Goal: Task Accomplishment & Management: Use online tool/utility

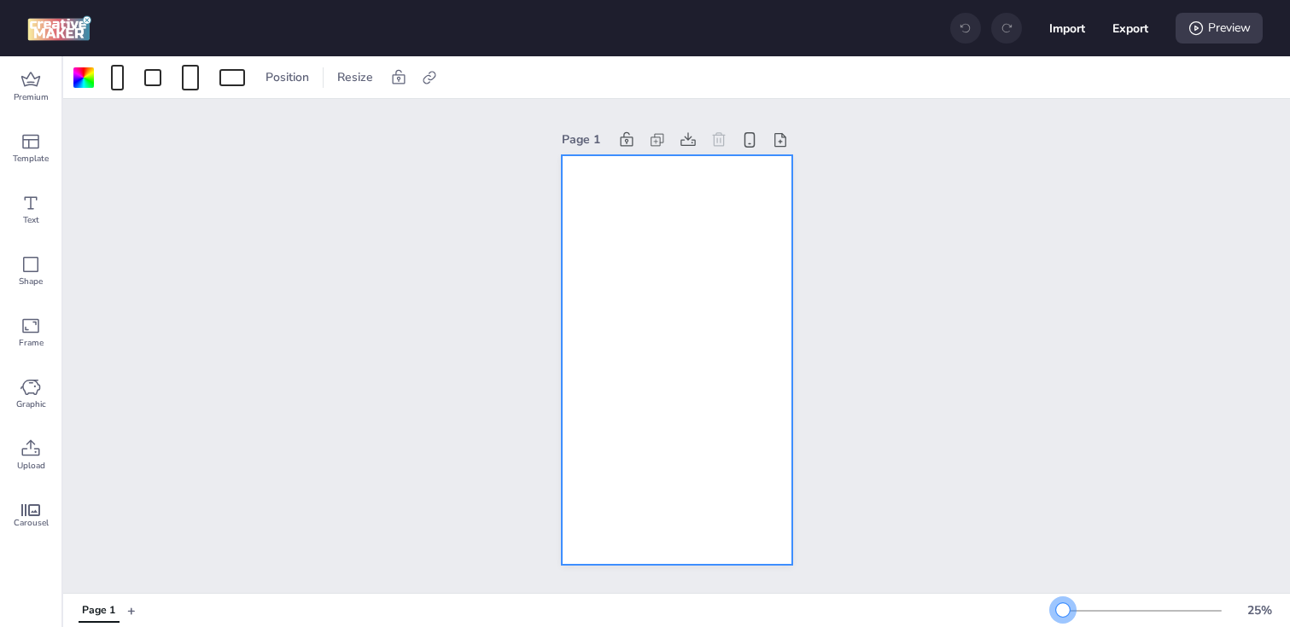
drag, startPoint x: 1085, startPoint y: 609, endPoint x: 1063, endPoint y: 612, distance: 22.5
click at [1063, 612] on div at bounding box center [1063, 611] width 14 height 14
click at [428, 73] on icon at bounding box center [429, 77] width 17 height 17
click at [343, 118] on span "Activate hyperlink" at bounding box center [318, 121] width 95 height 18
click at [260, 122] on input "Activate hyperlink" at bounding box center [253, 127] width 11 height 11
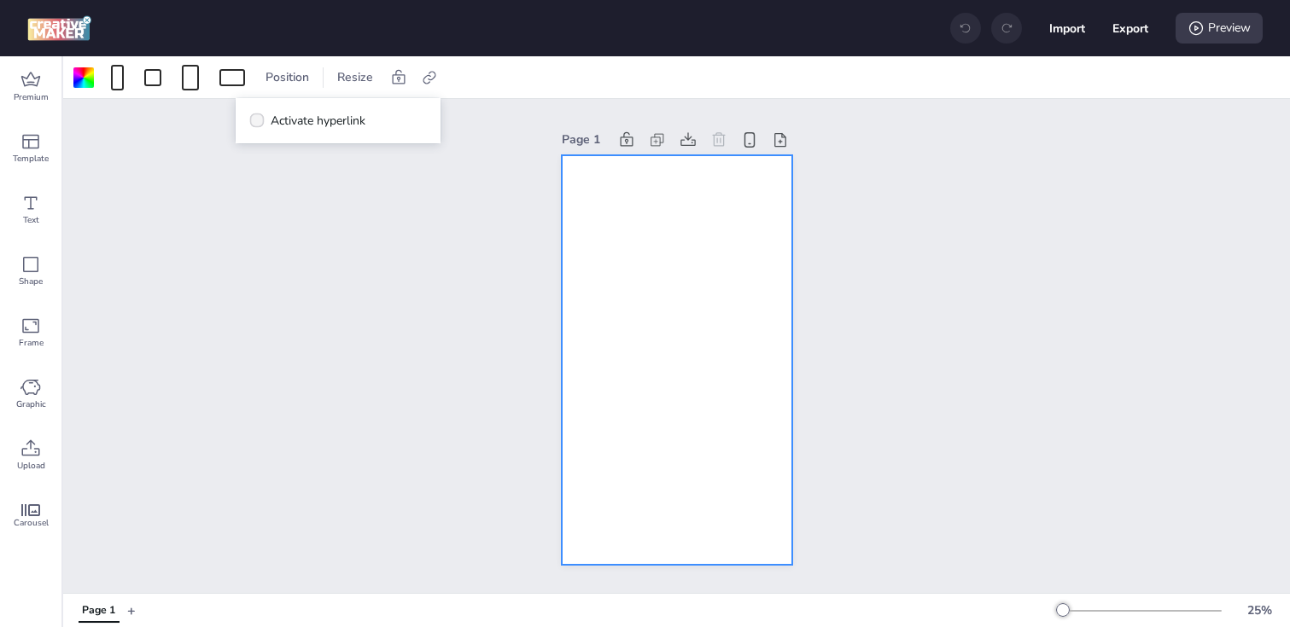
checkbox input "true"
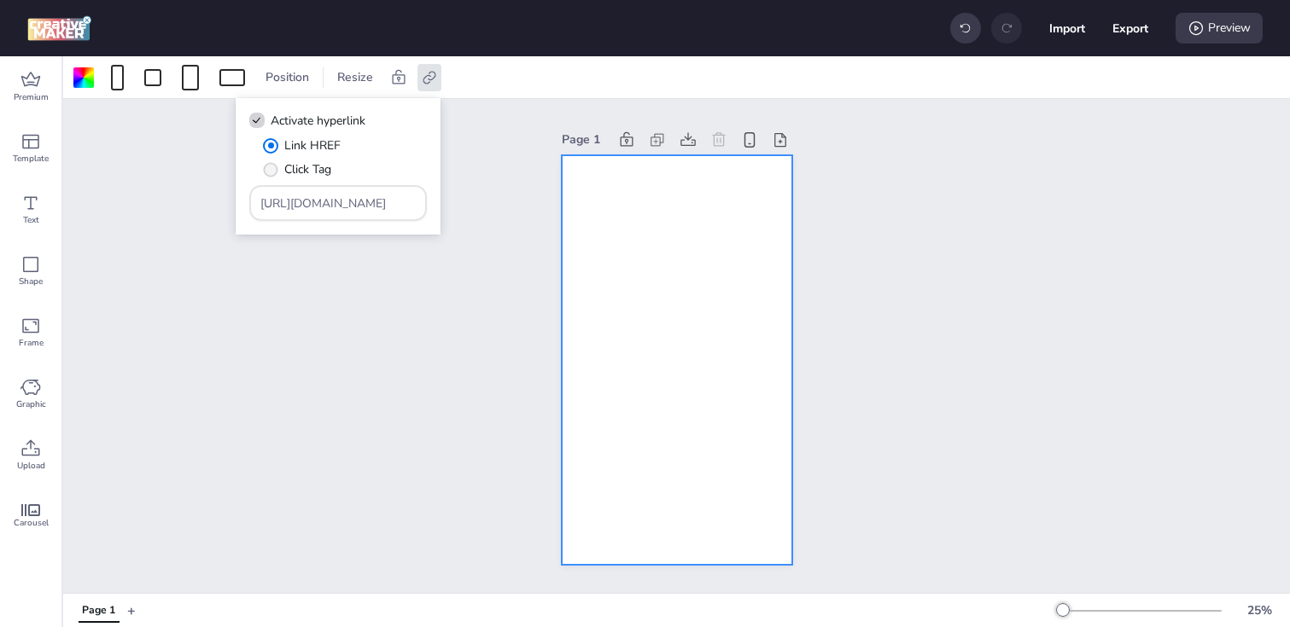
click at [296, 166] on span "Click Tag" at bounding box center [307, 169] width 47 height 18
click at [273, 171] on input "Click Tag" at bounding box center [267, 176] width 11 height 11
radio input "true"
drag, startPoint x: 370, startPoint y: 209, endPoint x: 170, endPoint y: 191, distance: 201.4
click at [170, 191] on body "Import Export Preview Premium Template Text Shape Frame Graphic Upload Carousel…" at bounding box center [645, 313] width 1290 height 627
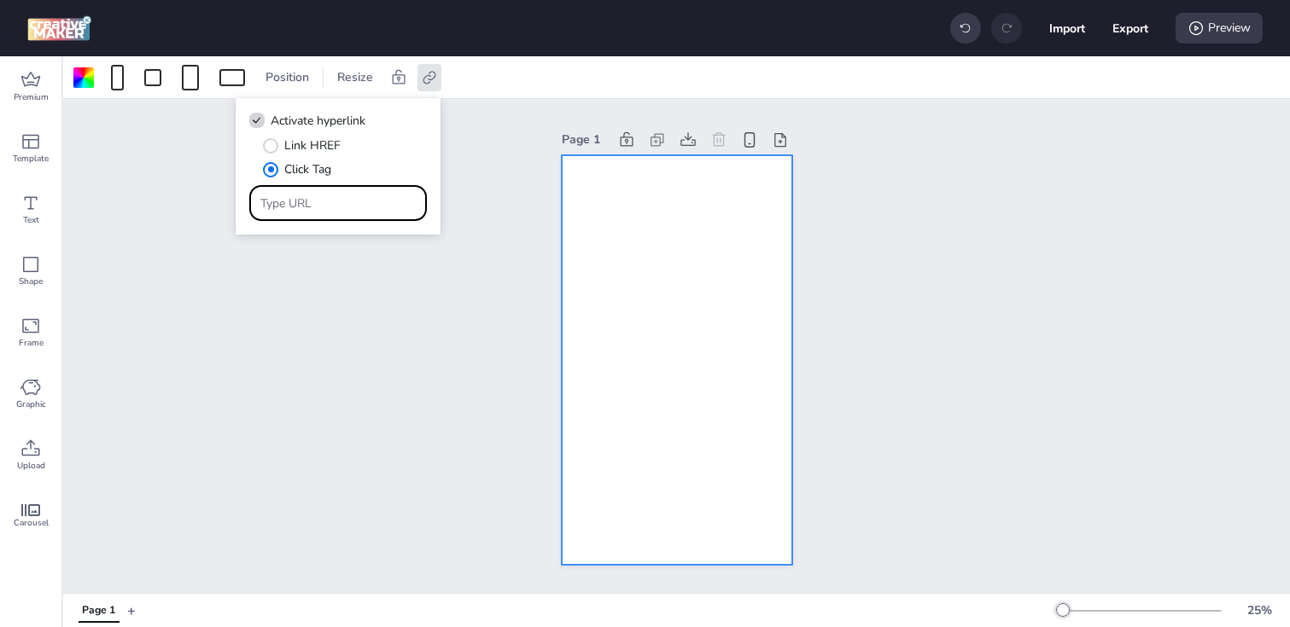
paste input "[URL][DOMAIN_NAME]"
type input "[URL][DOMAIN_NAME]"
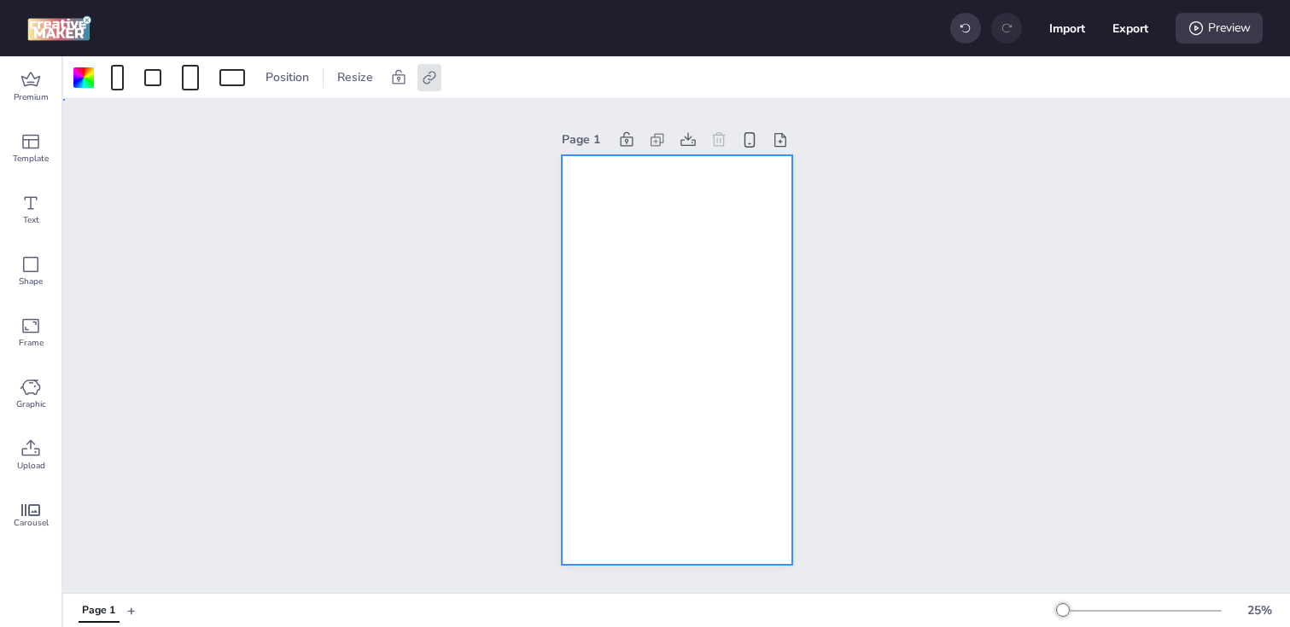
click at [636, 277] on div at bounding box center [677, 360] width 230 height 410
click at [115, 79] on div at bounding box center [117, 78] width 13 height 26
click at [78, 76] on div at bounding box center [83, 77] width 20 height 20
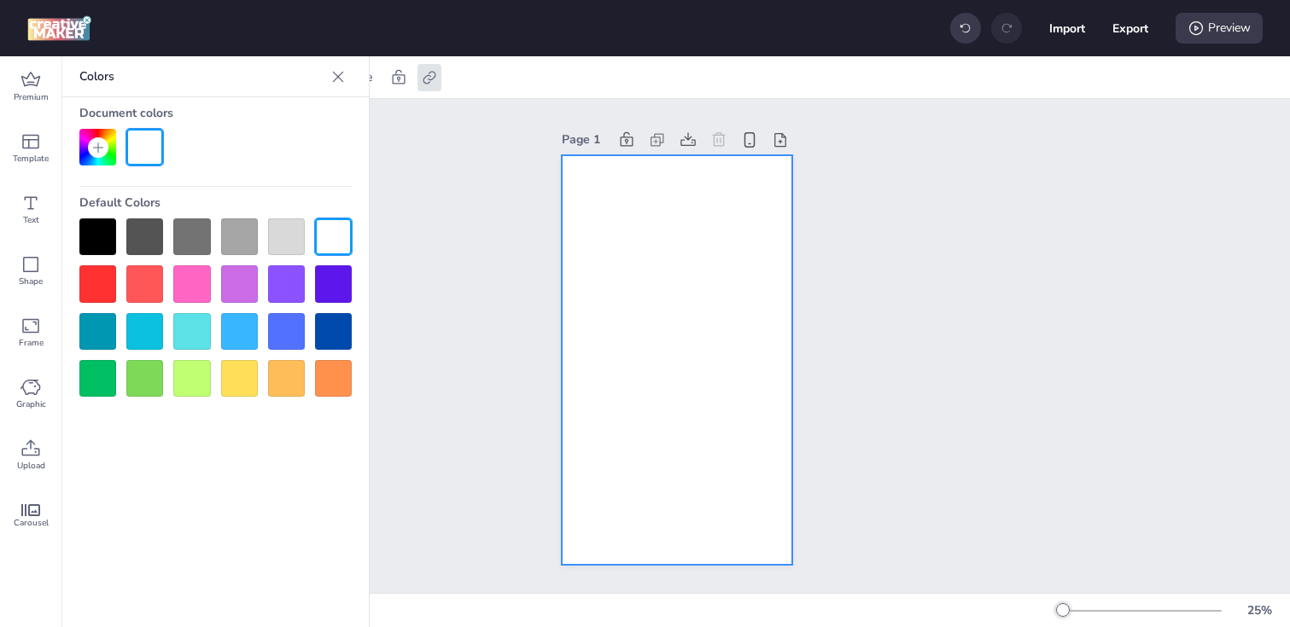
click at [100, 247] on div at bounding box center [97, 237] width 37 height 37
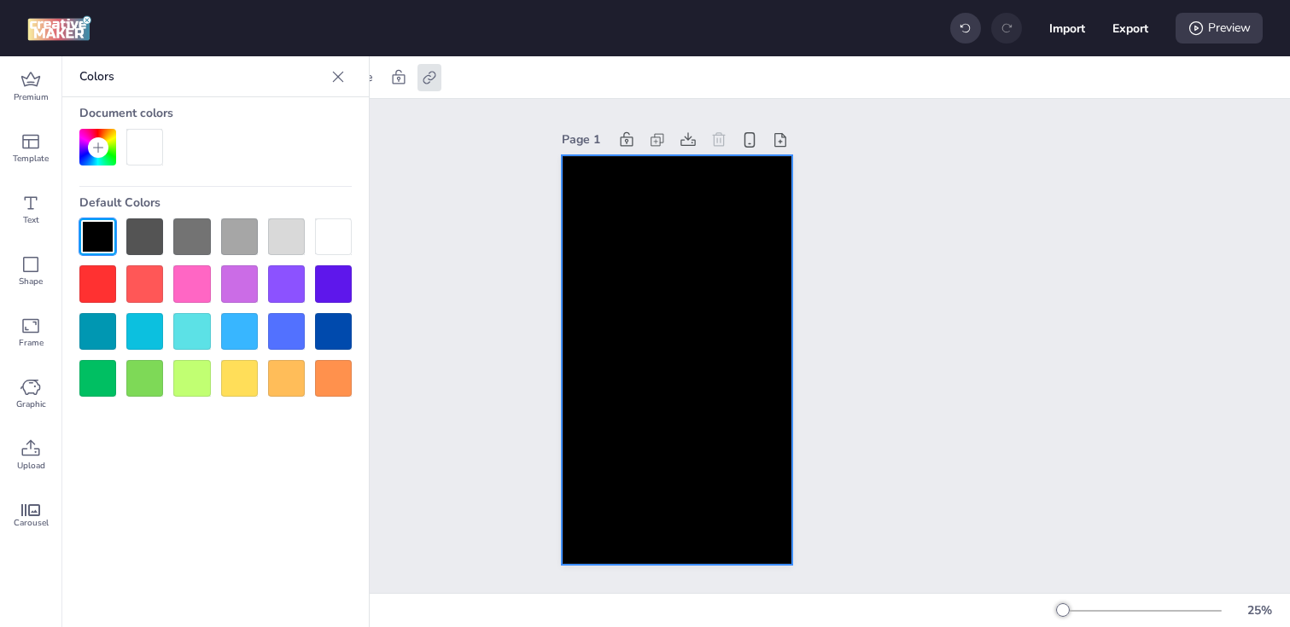
click at [668, 254] on div at bounding box center [677, 360] width 230 height 410
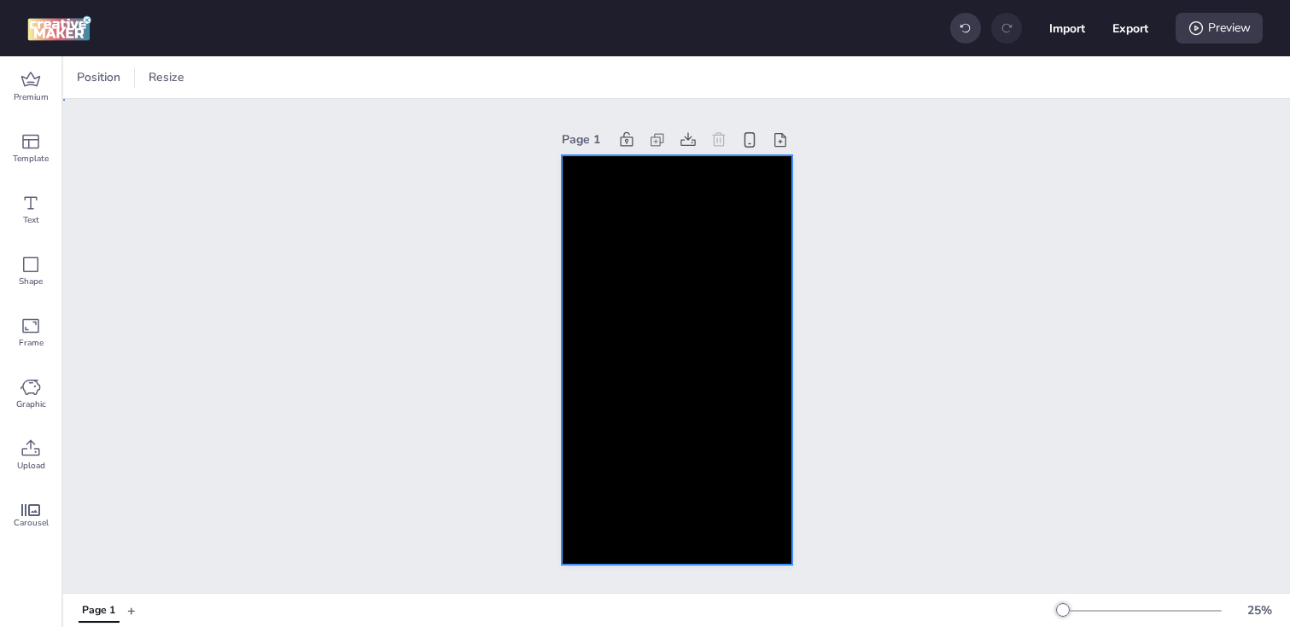
click at [601, 283] on div at bounding box center [677, 360] width 230 height 410
click at [20, 457] on icon at bounding box center [30, 449] width 20 height 20
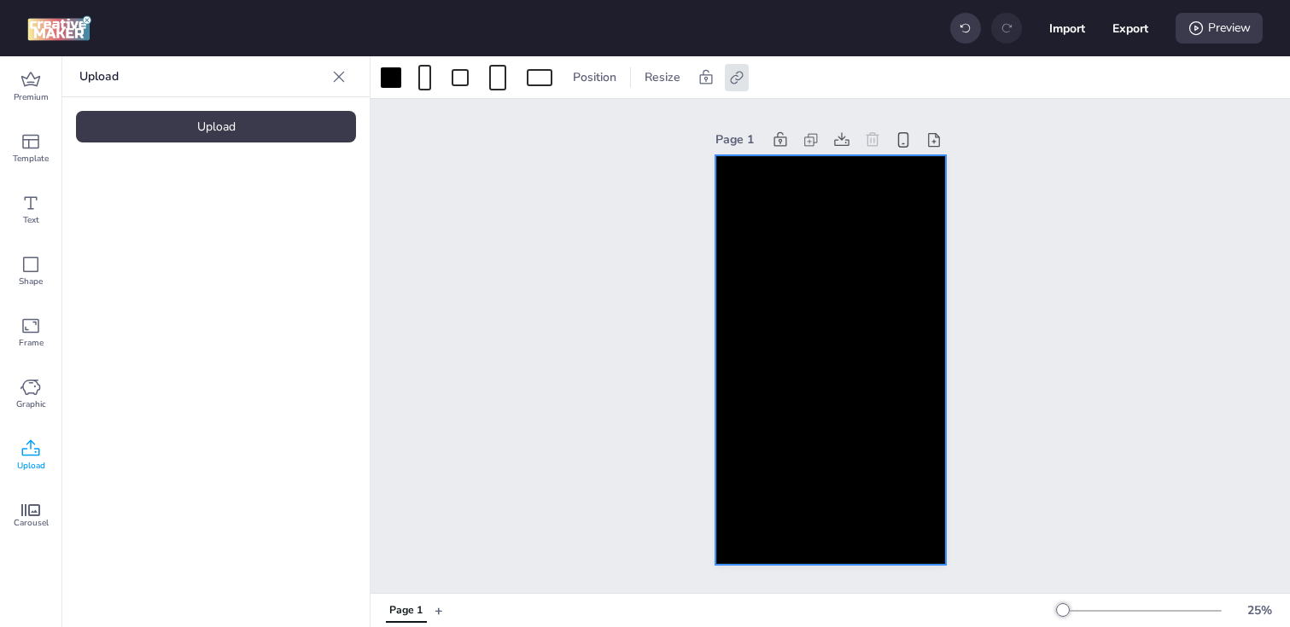
click at [200, 124] on div "Upload" at bounding box center [216, 127] width 280 height 32
click at [138, 248] on img at bounding box center [144, 239] width 104 height 18
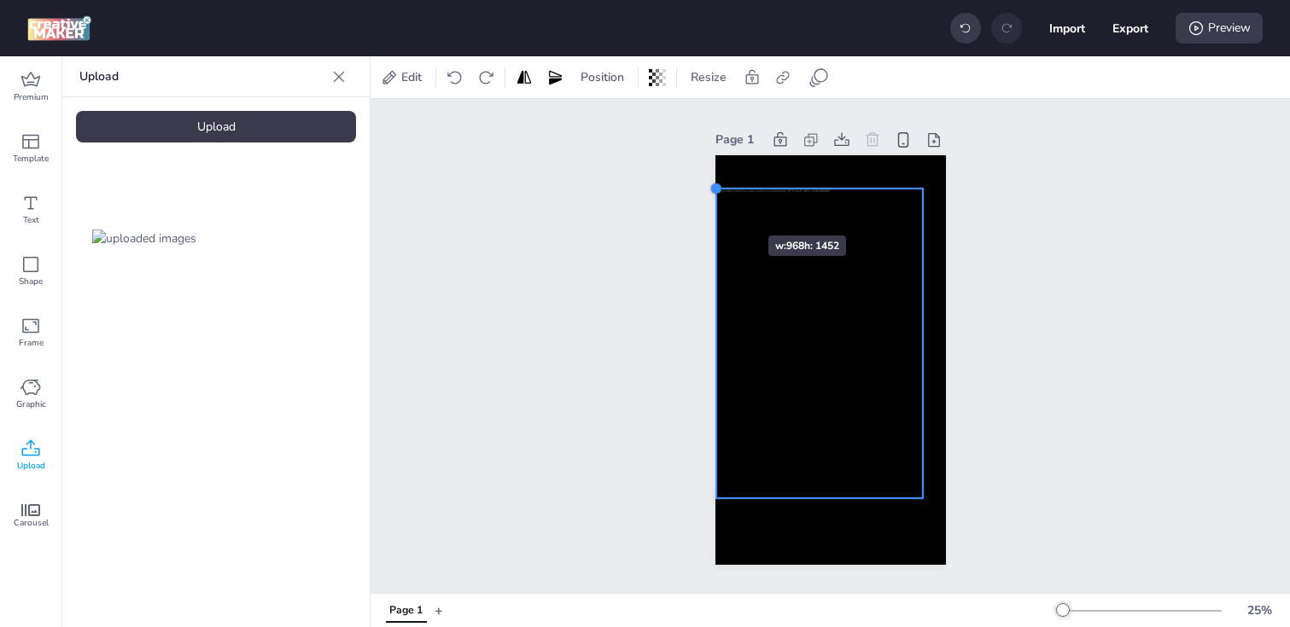
drag, startPoint x: 739, startPoint y: 224, endPoint x: 717, endPoint y: 205, distance: 29.1
click at [717, 205] on div at bounding box center [830, 360] width 230 height 410
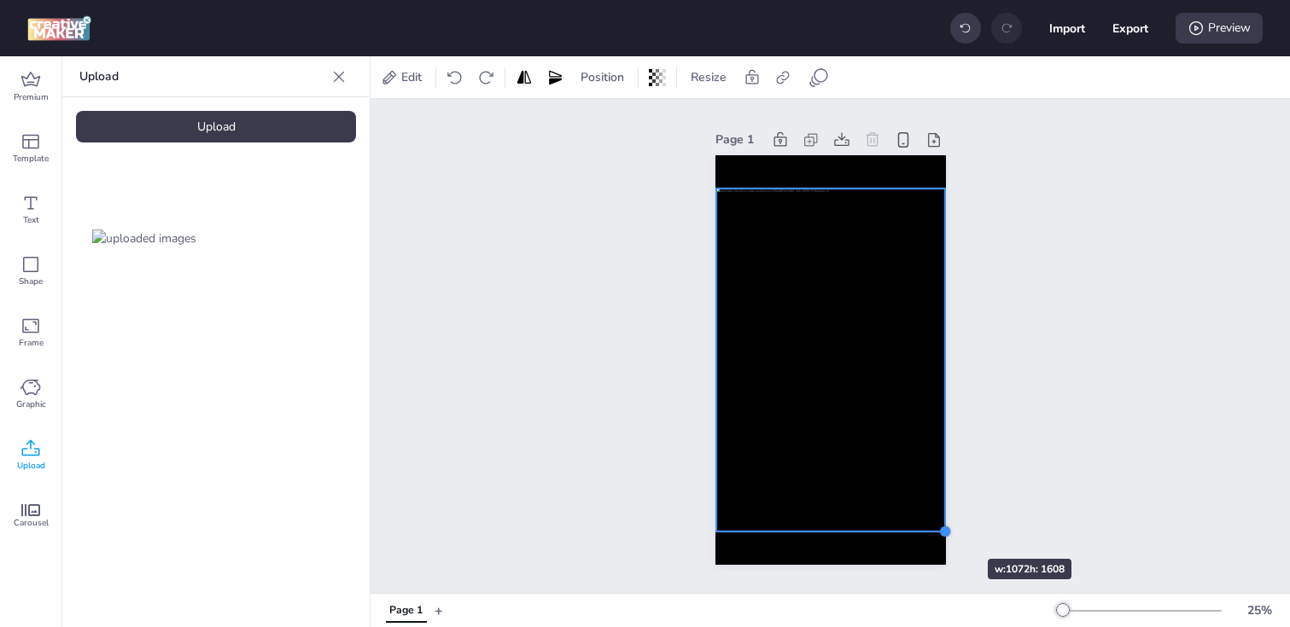
drag, startPoint x: 919, startPoint y: 495, endPoint x: 936, endPoint y: 528, distance: 37.8
click at [936, 528] on div at bounding box center [830, 360] width 230 height 410
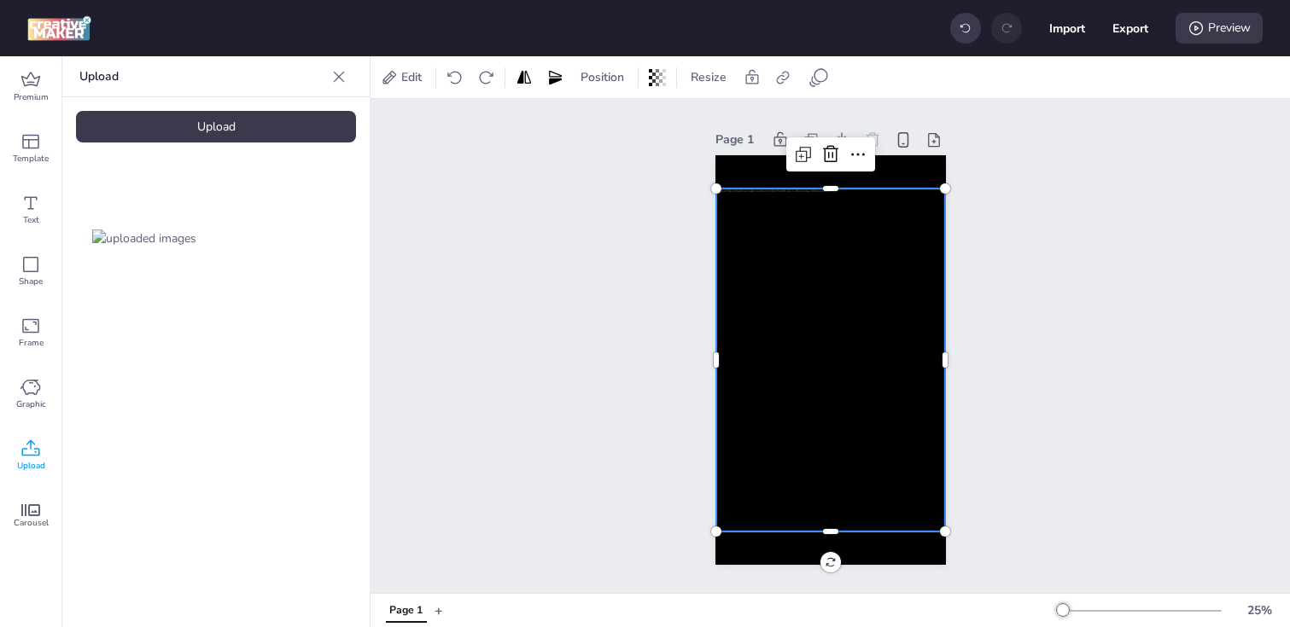
click at [569, 451] on div "Page 1" at bounding box center [829, 346] width 919 height 494
click at [727, 407] on div at bounding box center [830, 360] width 229 height 343
click at [773, 83] on div at bounding box center [783, 77] width 24 height 27
click at [606, 118] on icon at bounding box center [611, 120] width 12 height 9
click at [606, 122] on input "Activate hyperlink" at bounding box center [608, 127] width 11 height 11
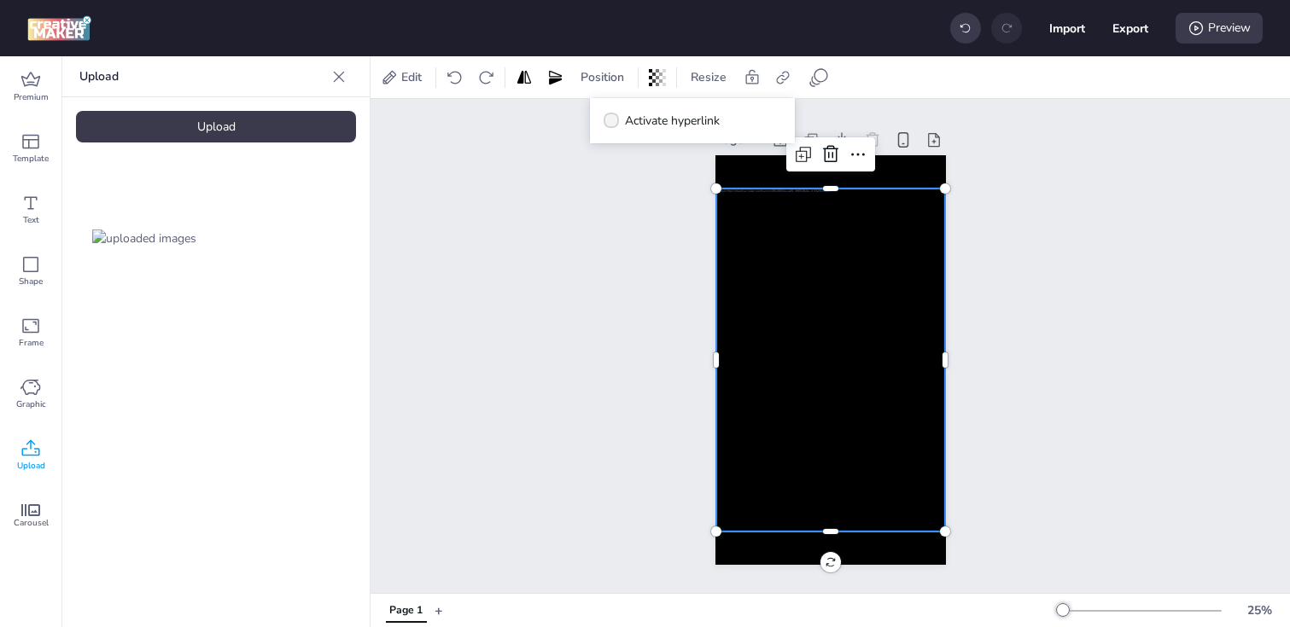
checkbox input "true"
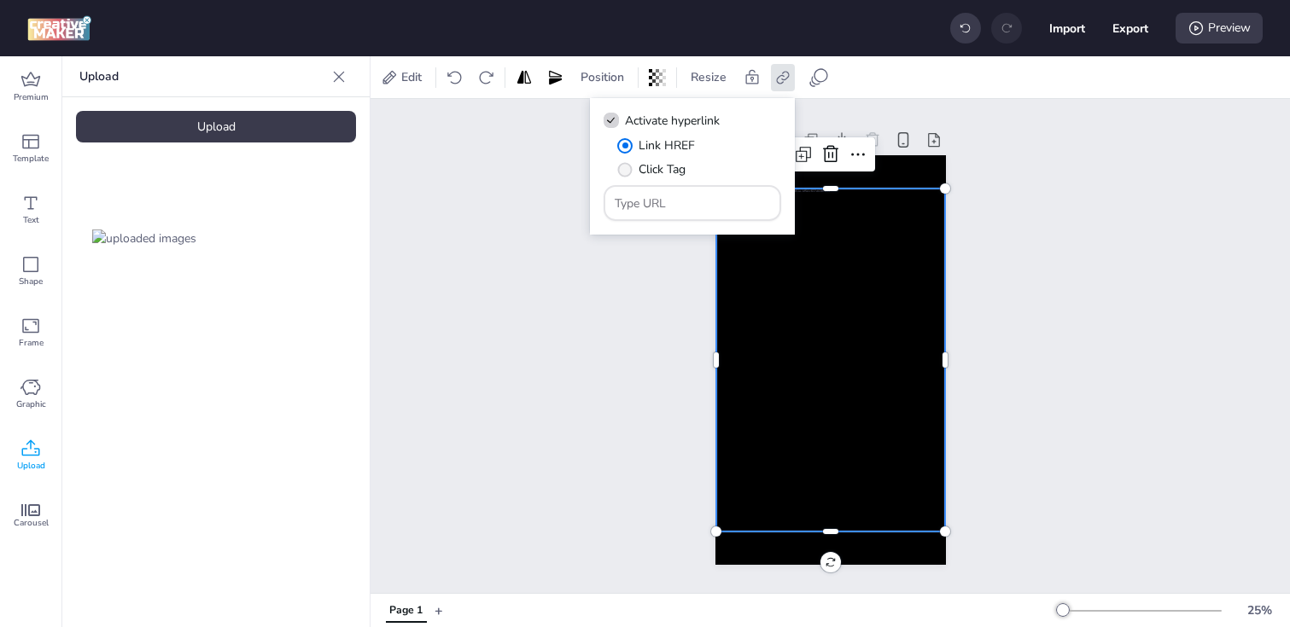
click at [622, 172] on span "" at bounding box center [625, 169] width 15 height 15
click at [622, 172] on input "Click Tag" at bounding box center [621, 176] width 11 height 11
radio input "true"
click at [679, 207] on input "Type URL" at bounding box center [693, 204] width 156 height 18
paste input "[URL][DOMAIN_NAME]"
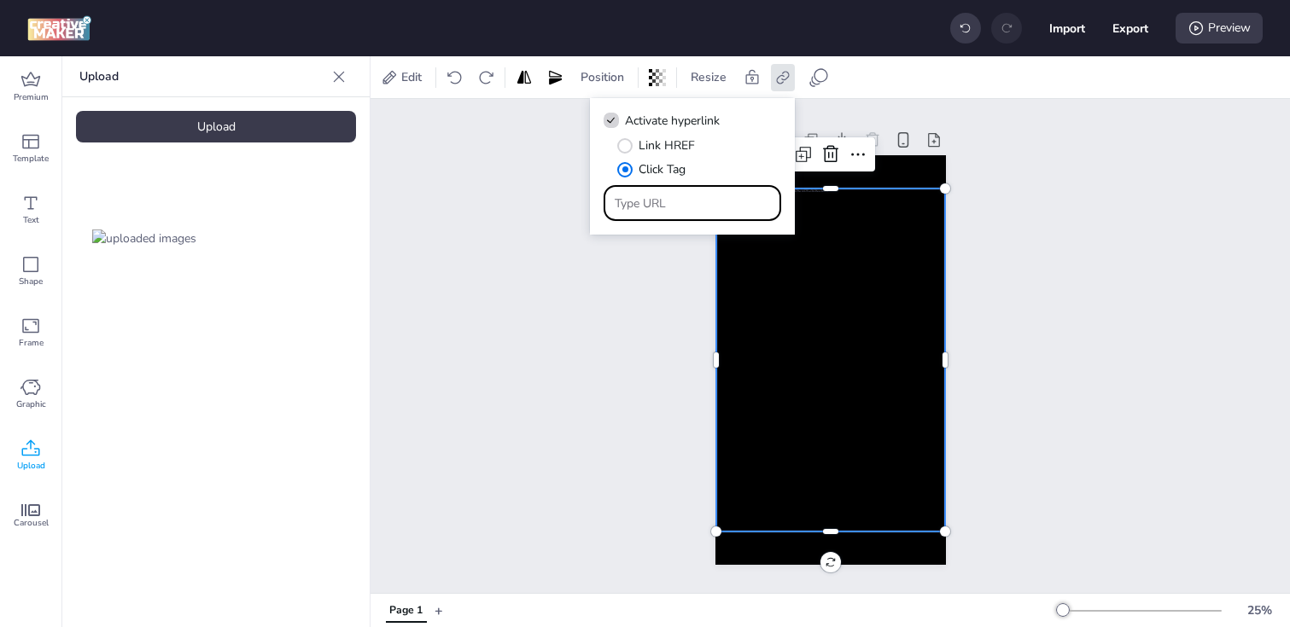
type input "[URL][DOMAIN_NAME]"
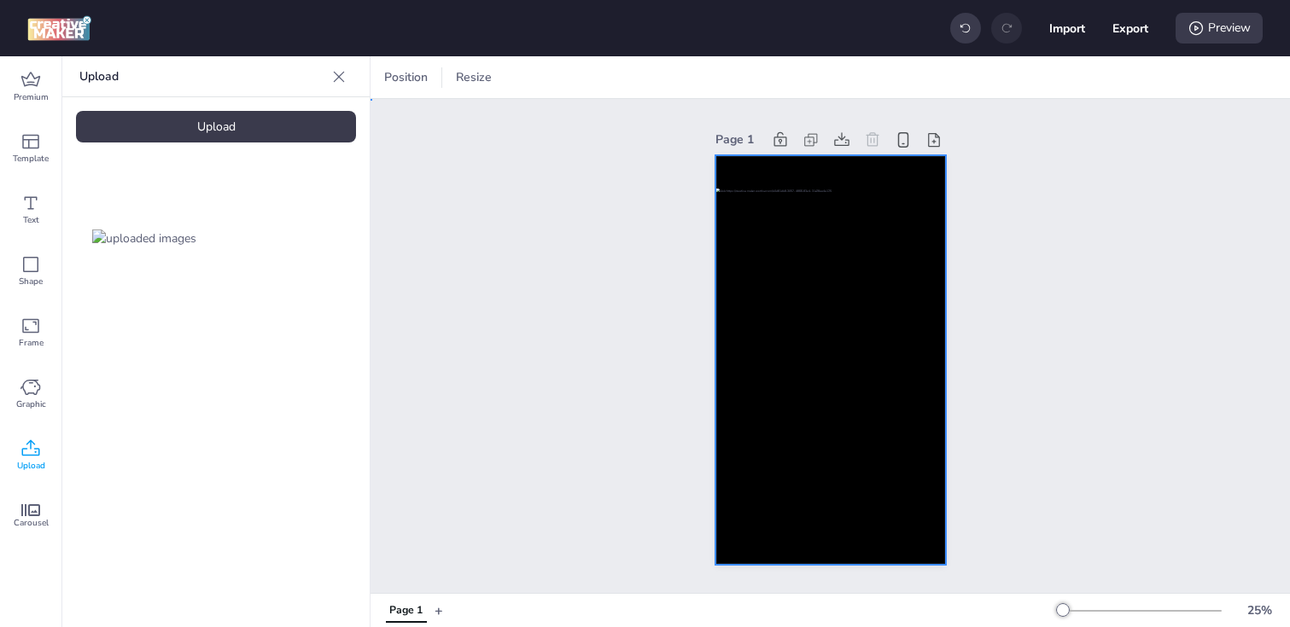
click at [848, 176] on div at bounding box center [830, 360] width 230 height 410
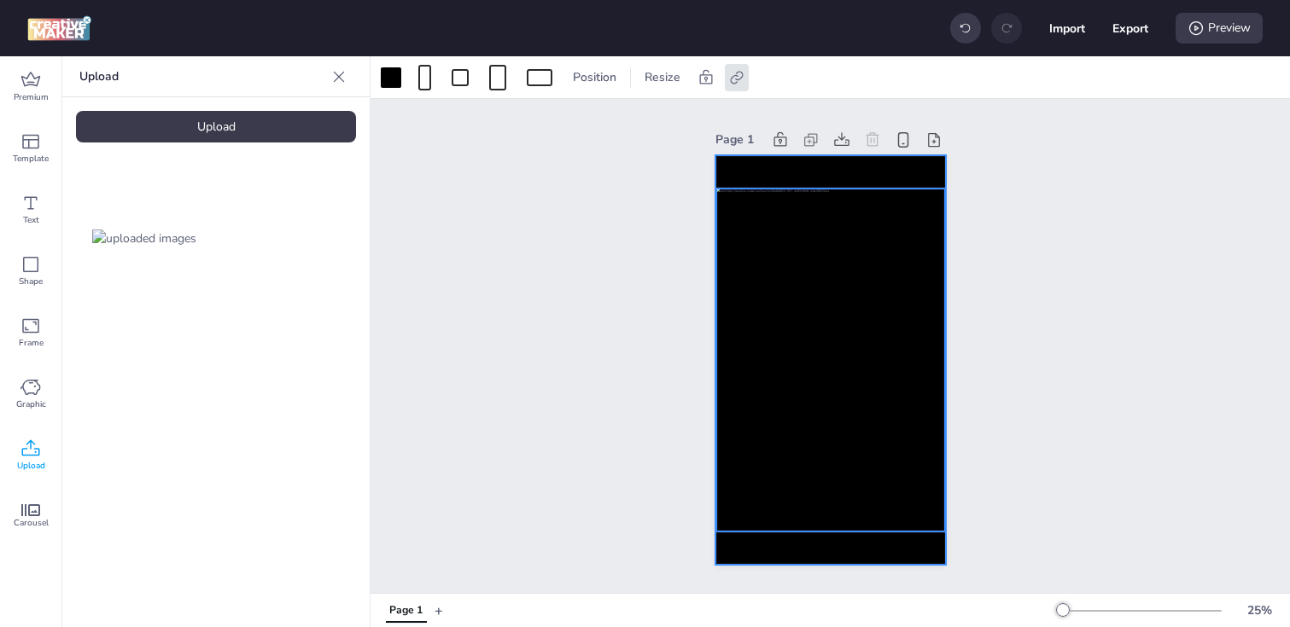
click at [818, 258] on div at bounding box center [830, 360] width 229 height 343
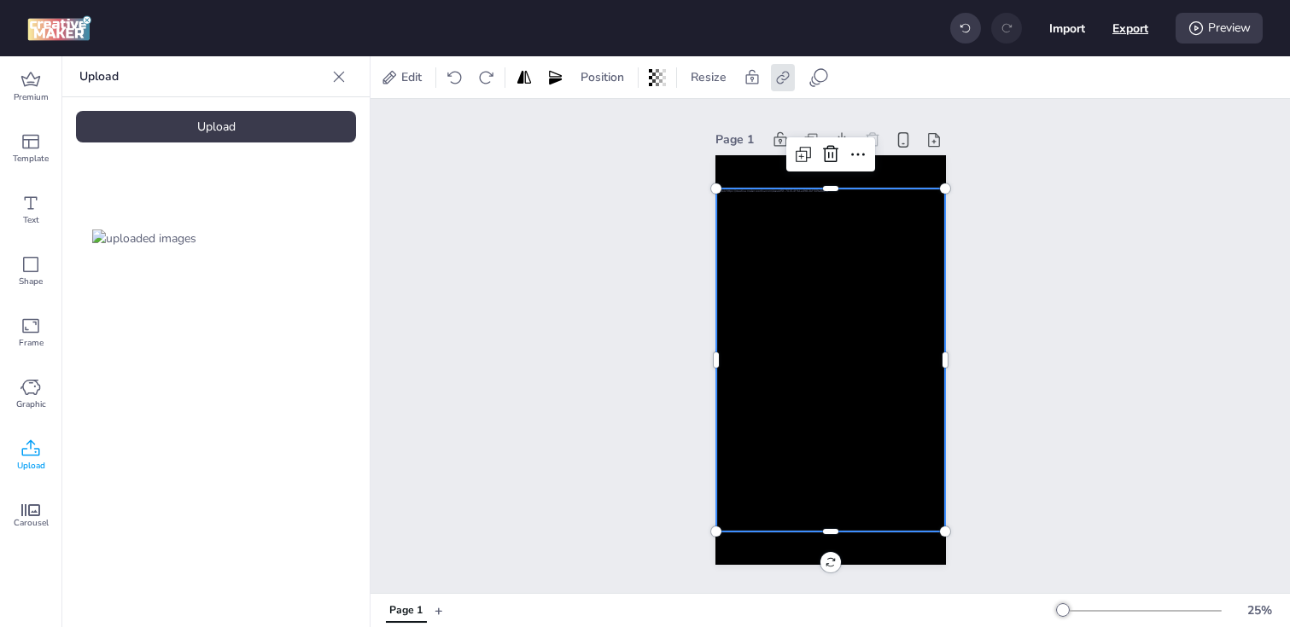
click at [1125, 29] on button "Export" at bounding box center [1130, 28] width 36 height 36
select select "html"
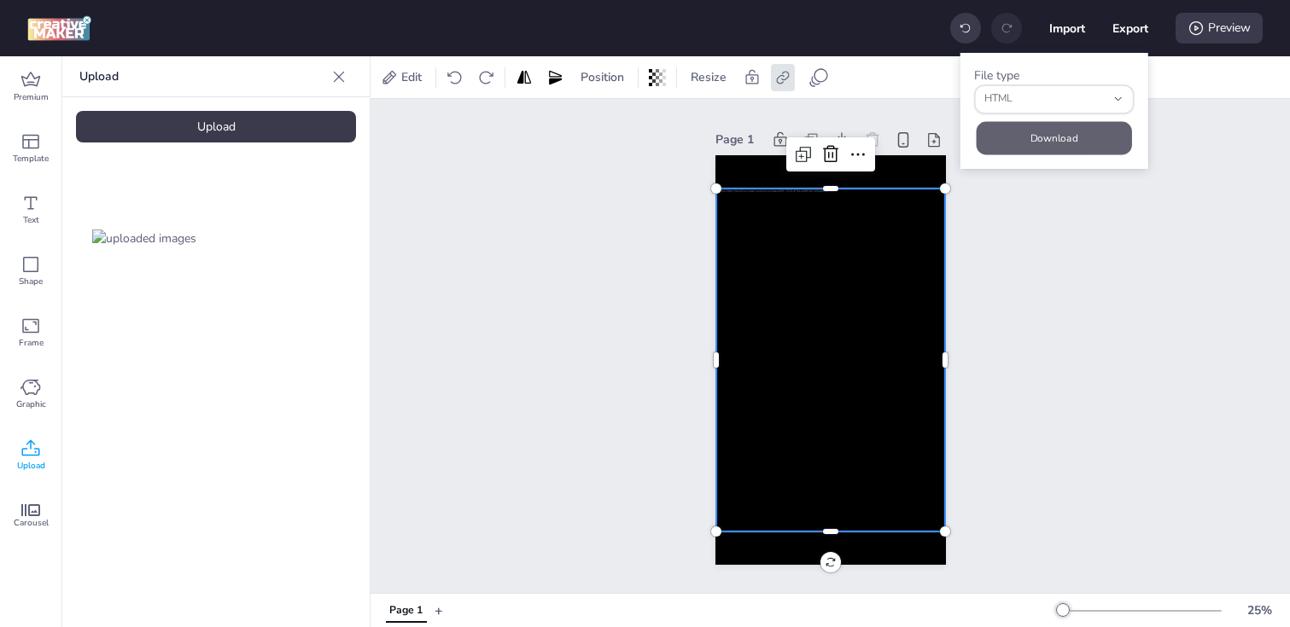
click at [1012, 140] on button "Download" at bounding box center [1054, 137] width 155 height 33
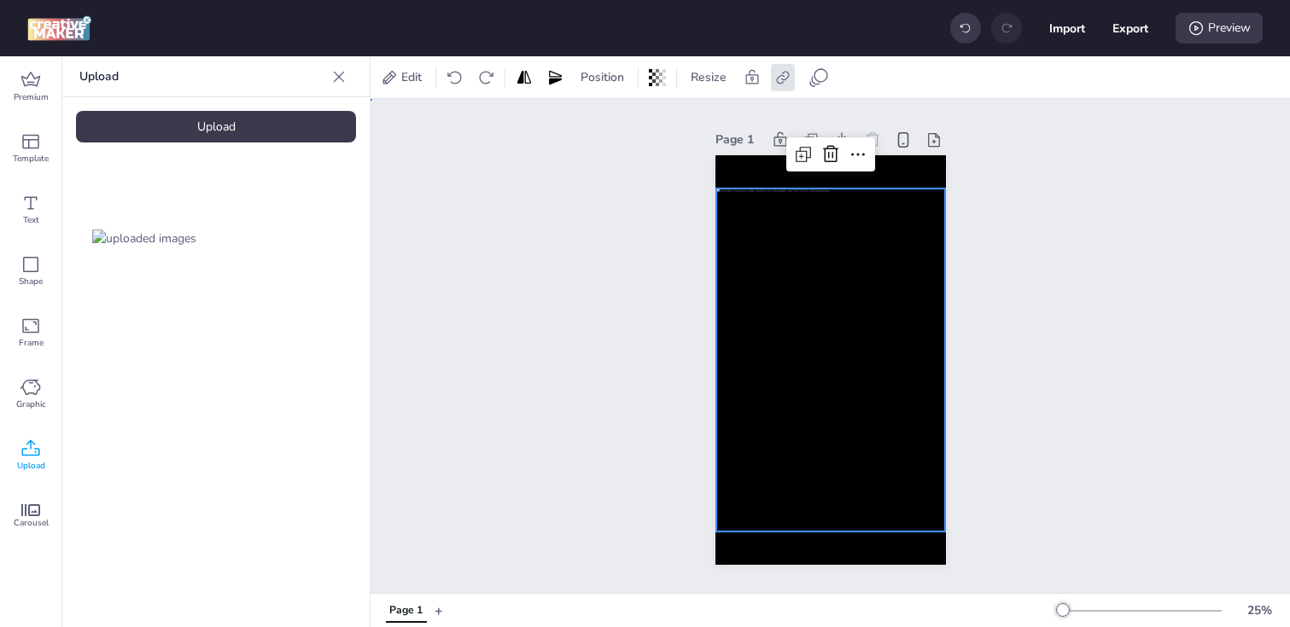
click at [641, 308] on div "Page 1" at bounding box center [829, 346] width 919 height 494
click at [756, 336] on div at bounding box center [830, 360] width 229 height 343
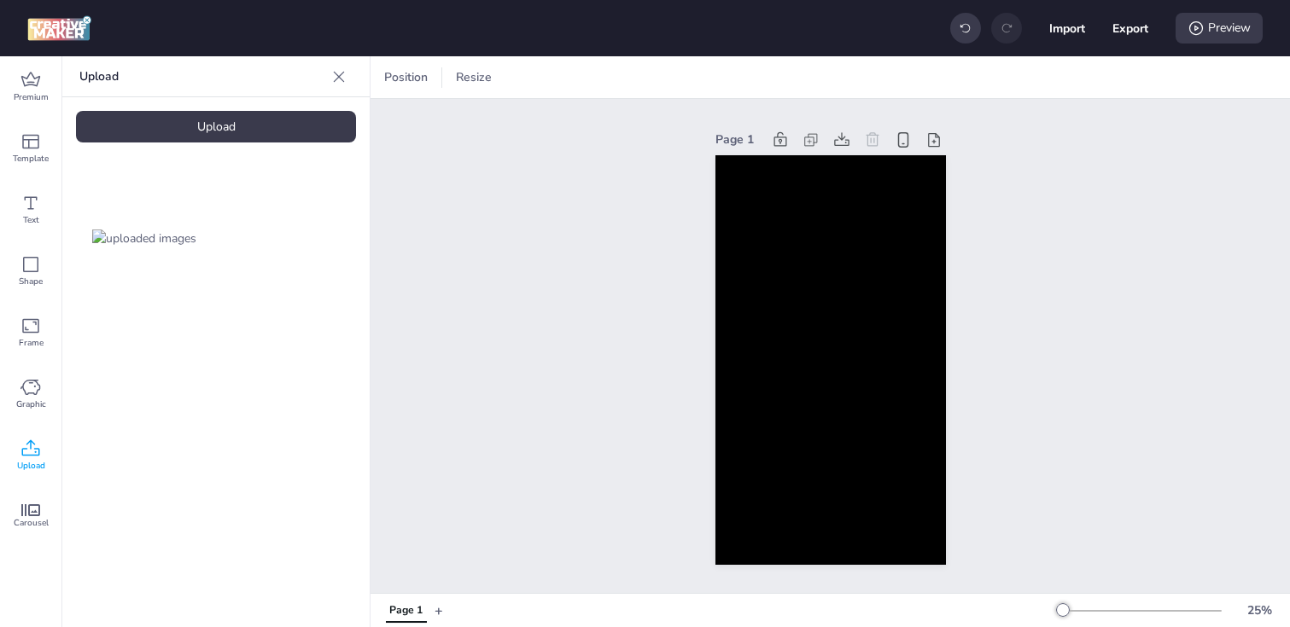
click at [220, 128] on div "Upload" at bounding box center [216, 127] width 280 height 32
click at [263, 248] on img at bounding box center [288, 239] width 104 height 18
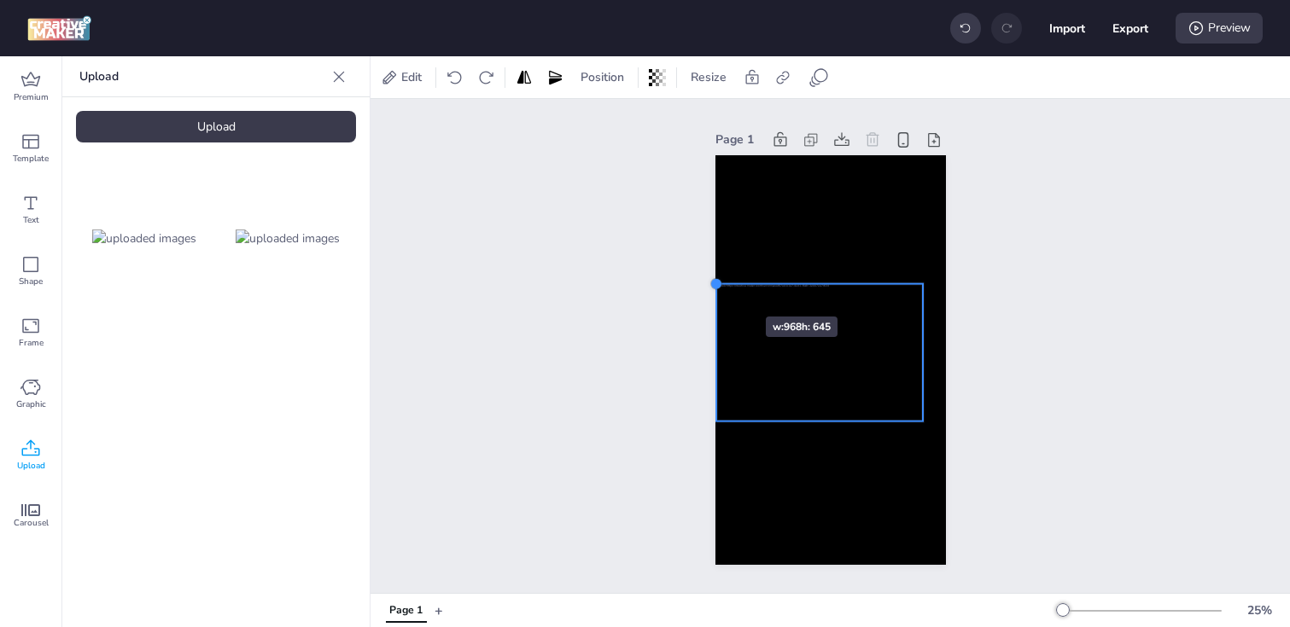
drag, startPoint x: 737, startPoint y: 298, endPoint x: 715, endPoint y: 286, distance: 25.2
click at [715, 286] on div at bounding box center [716, 284] width 14 height 14
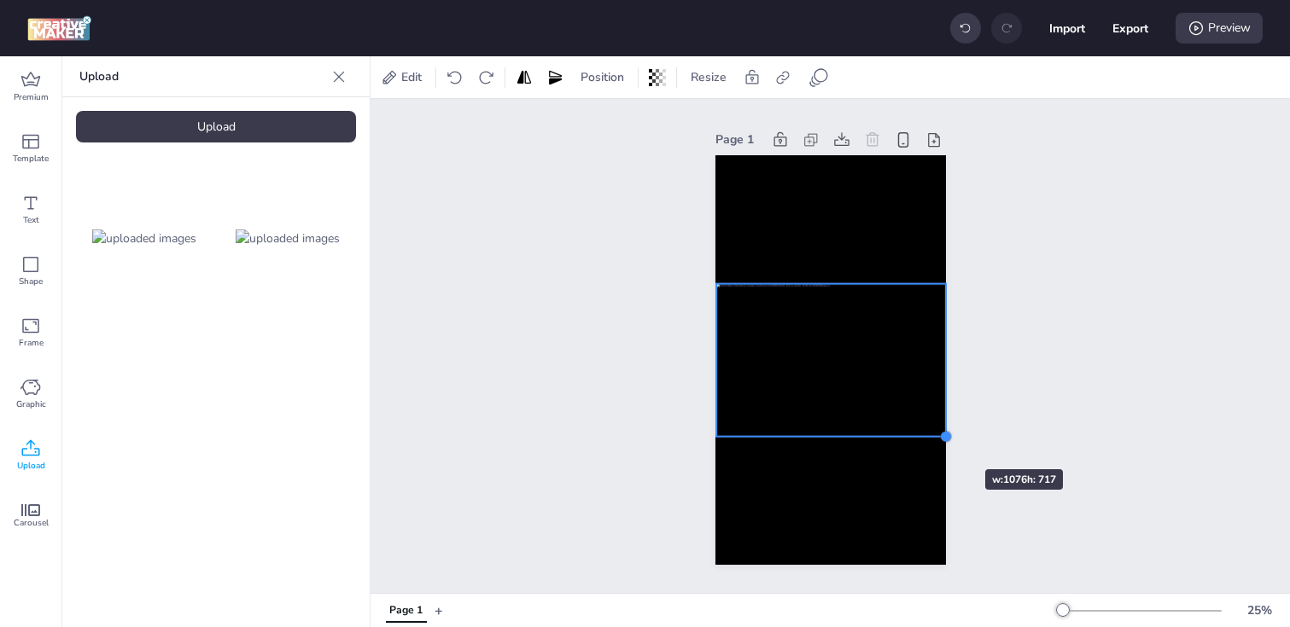
drag, startPoint x: 925, startPoint y: 423, endPoint x: 934, endPoint y: 439, distance: 18.0
click at [934, 439] on div at bounding box center [830, 360] width 230 height 410
click at [752, 376] on div at bounding box center [831, 359] width 230 height 153
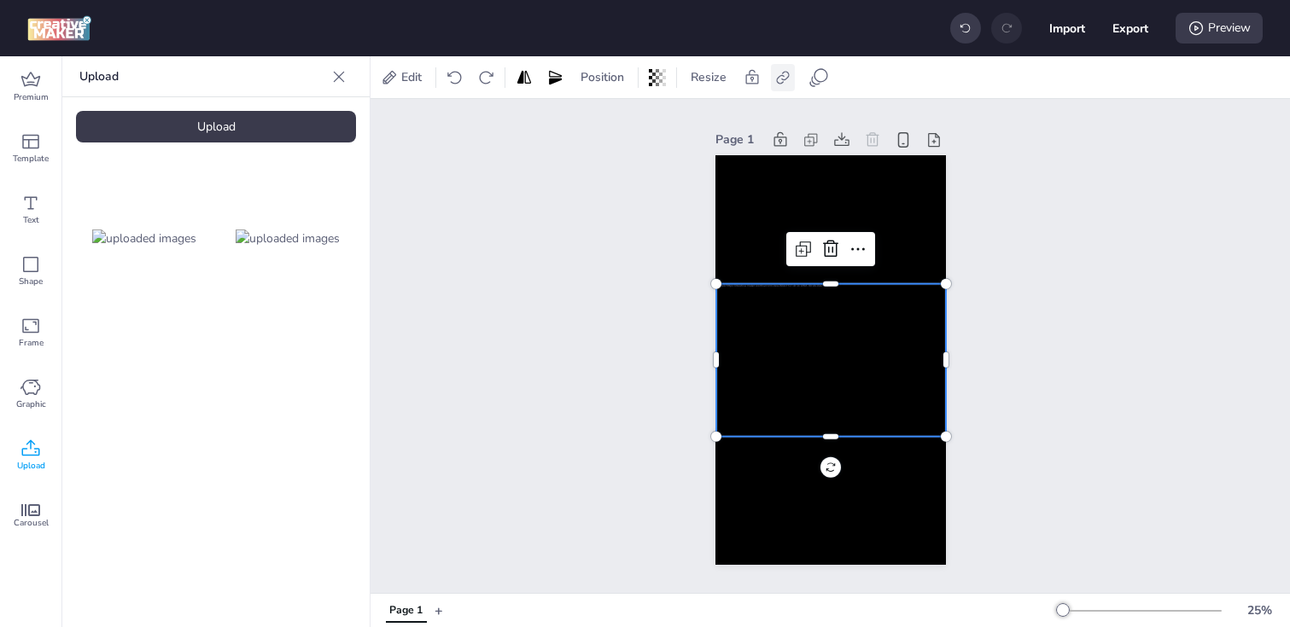
click at [779, 79] on icon at bounding box center [782, 77] width 17 height 17
click at [610, 131] on label "Activate hyperlink" at bounding box center [662, 121] width 128 height 30
click at [610, 131] on input "Activate hyperlink" at bounding box center [608, 127] width 11 height 11
checkbox input "true"
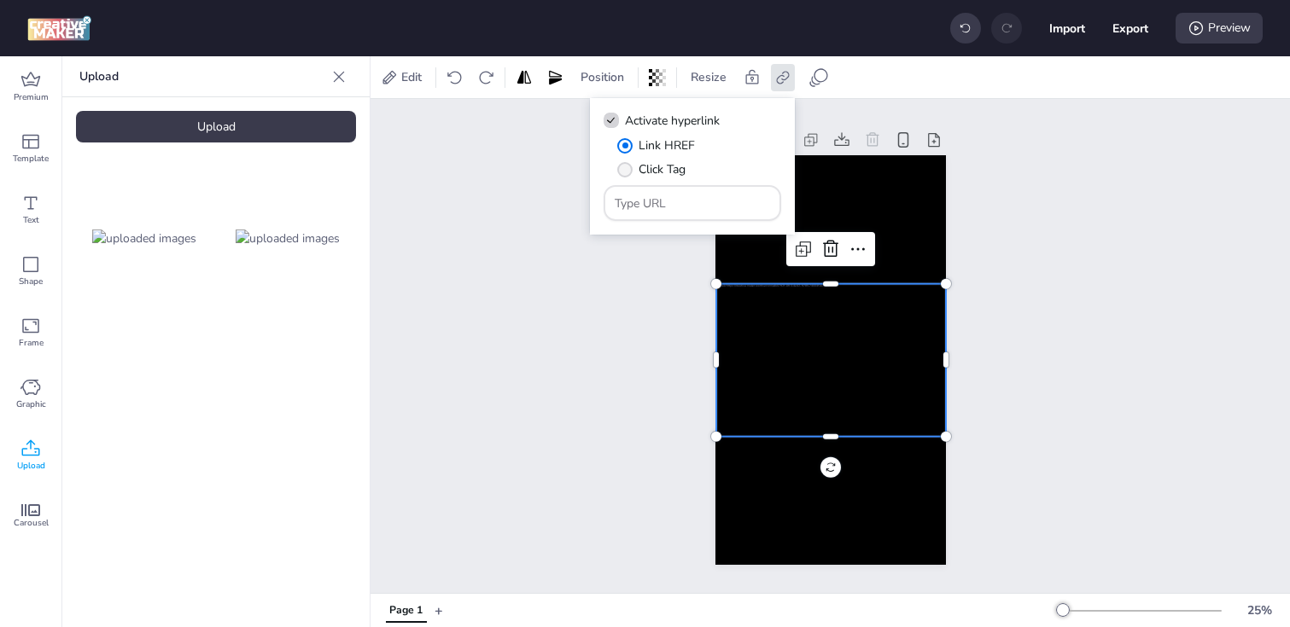
click at [624, 161] on label "Click Tag" at bounding box center [651, 170] width 80 height 30
click at [624, 171] on input "Click Tag" at bounding box center [621, 176] width 11 height 11
radio input "true"
click at [674, 208] on input "Type URL" at bounding box center [693, 204] width 156 height 18
paste input "[URL][DOMAIN_NAME]"
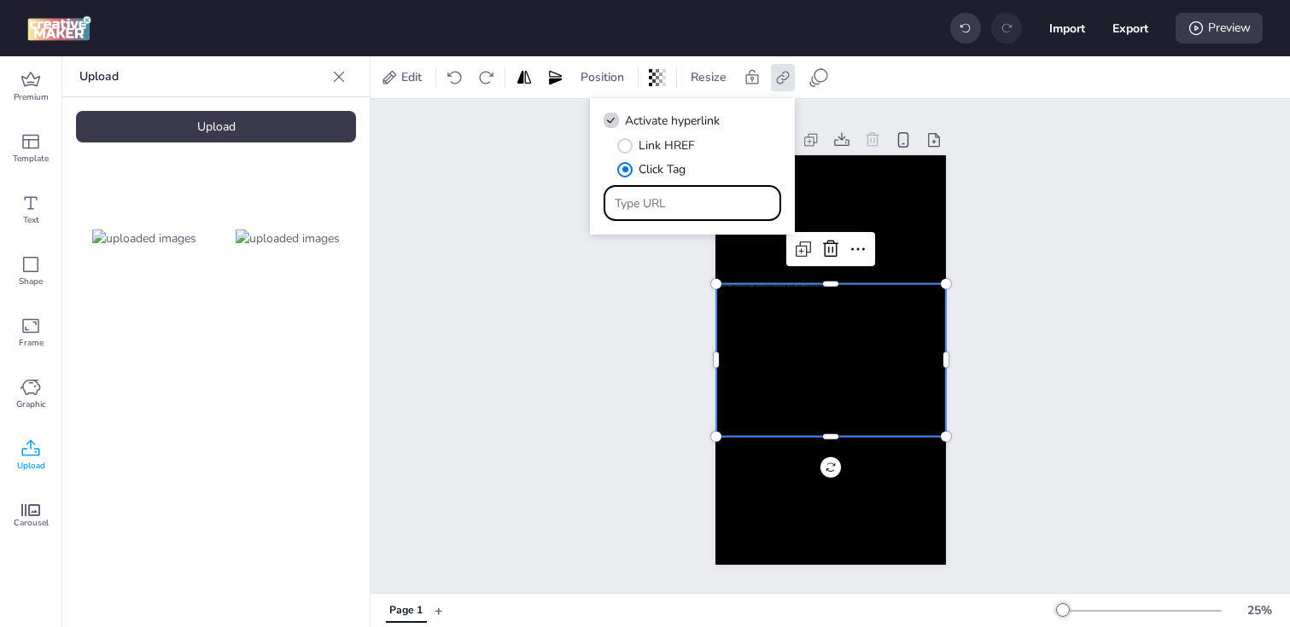
type input "[URL][DOMAIN_NAME]"
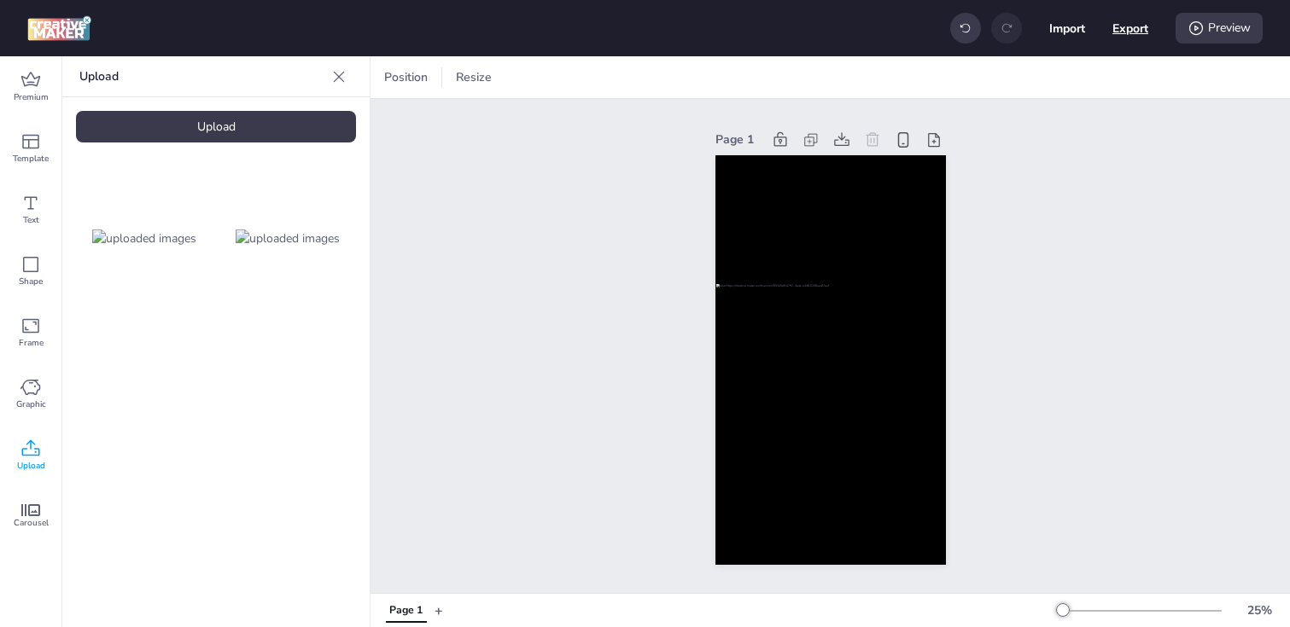
click at [1117, 36] on button "Export" at bounding box center [1130, 28] width 36 height 36
select select "html"
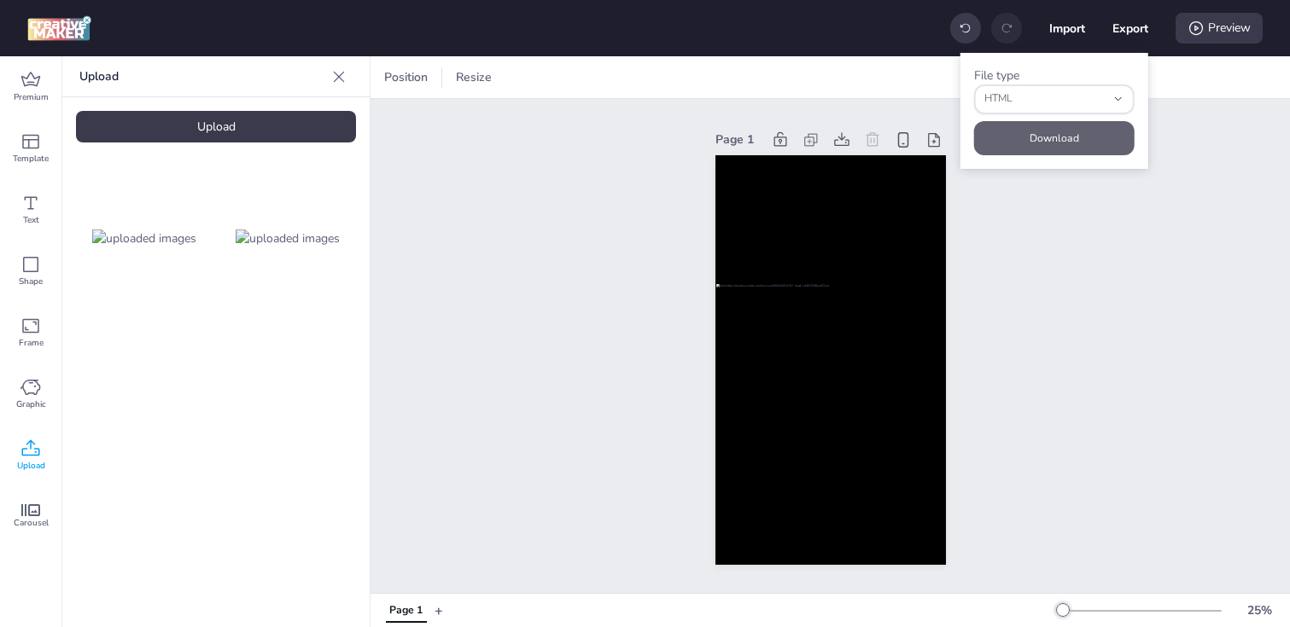
click at [1049, 139] on button "Download" at bounding box center [1054, 138] width 160 height 34
